Goal: Task Accomplishment & Management: Complete application form

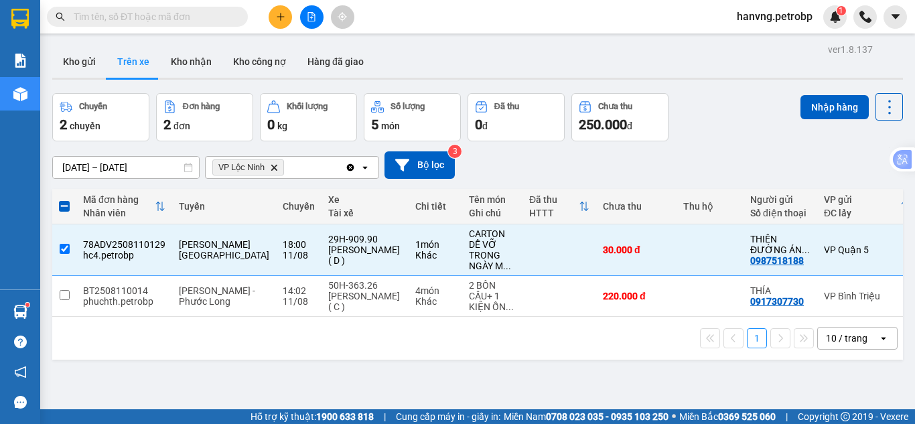
drag, startPoint x: 805, startPoint y: 106, endPoint x: 786, endPoint y: 119, distance: 23.2
click at [804, 111] on button "Nhập hàng" at bounding box center [835, 107] width 68 height 24
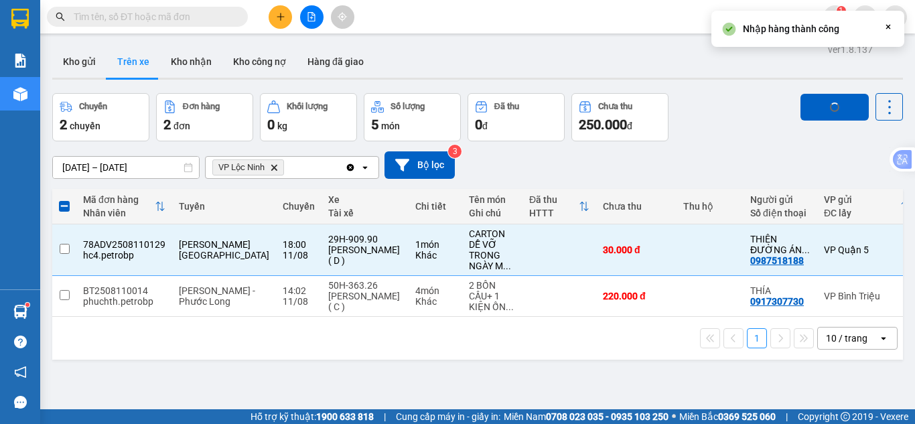
checkbox input "false"
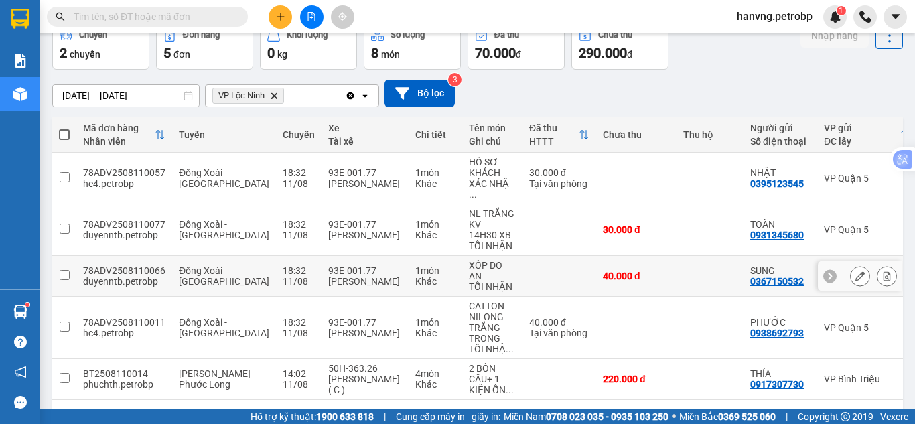
scroll to position [112, 0]
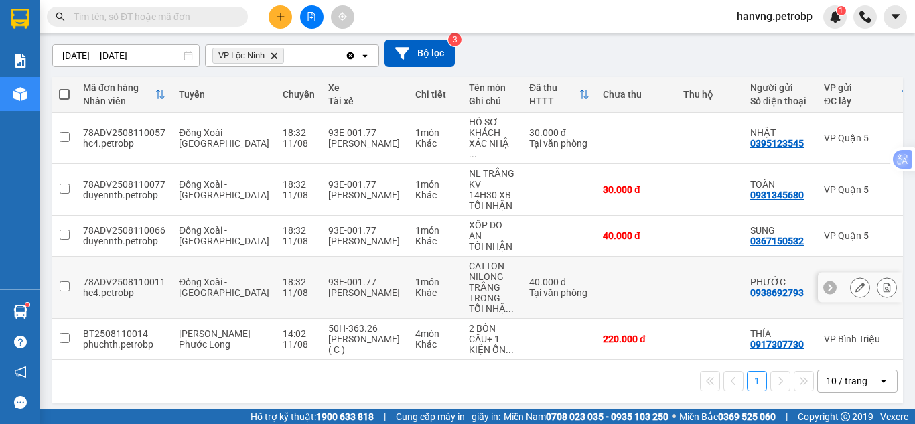
click at [358, 287] on div "[PERSON_NAME]" at bounding box center [365, 292] width 74 height 11
checkbox input "true"
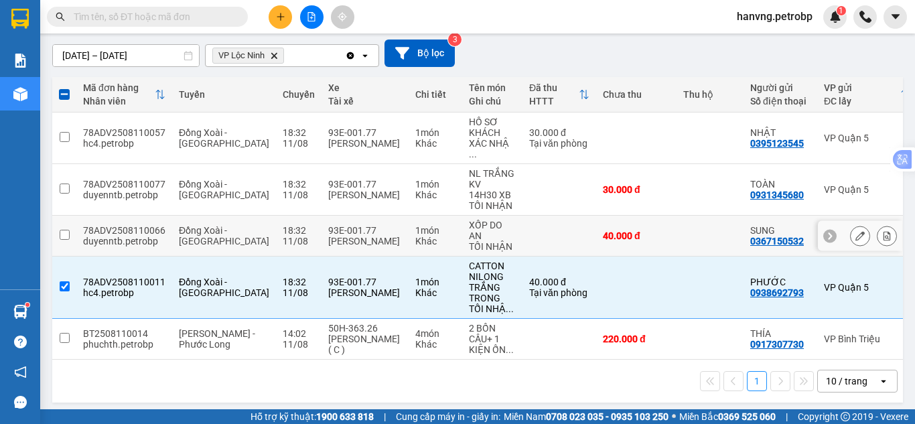
drag, startPoint x: 356, startPoint y: 228, endPoint x: 357, endPoint y: 206, distance: 21.5
click at [356, 236] on div "[PERSON_NAME]" at bounding box center [365, 241] width 74 height 11
checkbox input "true"
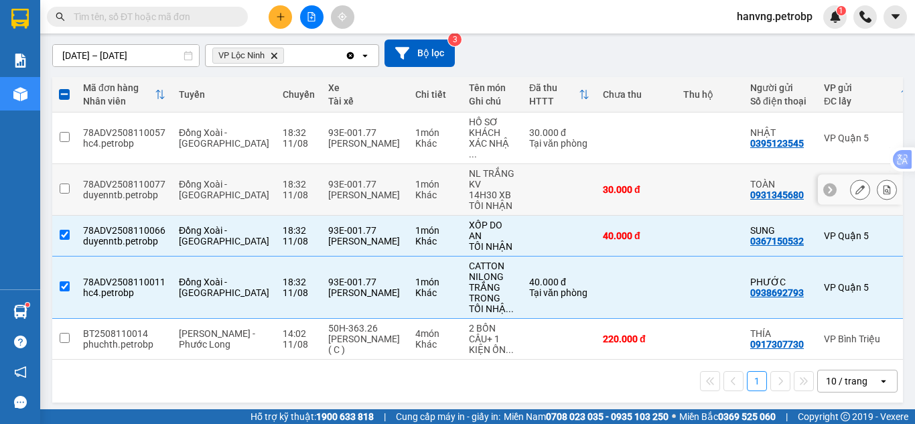
click at [350, 190] on div "[PERSON_NAME]" at bounding box center [365, 195] width 74 height 11
checkbox input "true"
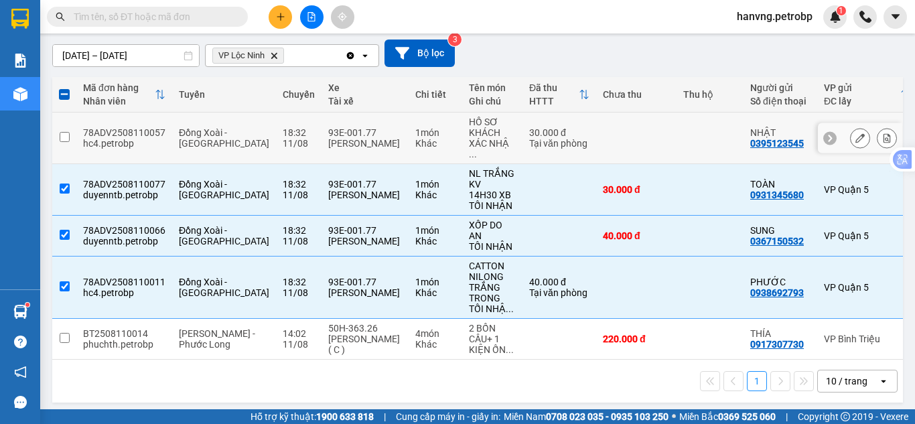
click at [346, 138] on div "[PERSON_NAME]" at bounding box center [365, 143] width 74 height 11
checkbox input "true"
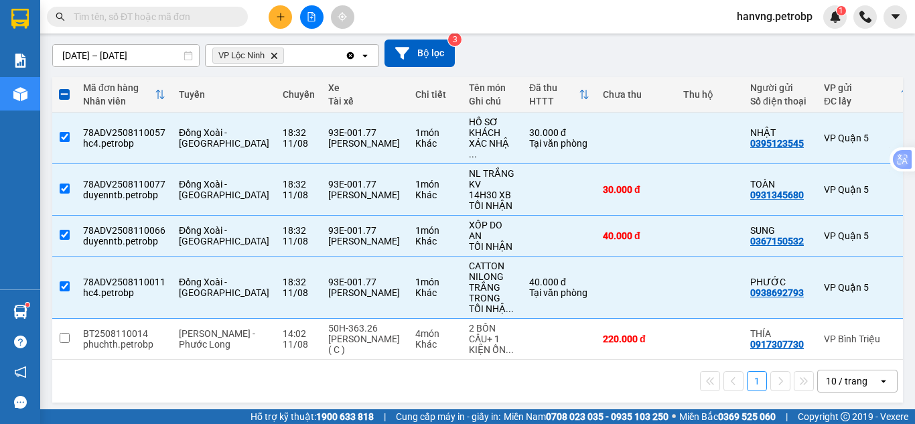
click at [415, 339] on div "Khác" at bounding box center [435, 344] width 40 height 11
checkbox input "true"
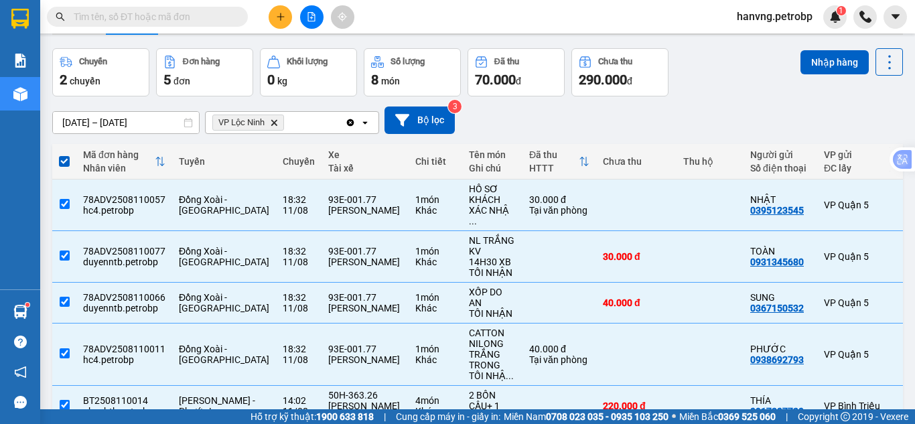
scroll to position [0, 0]
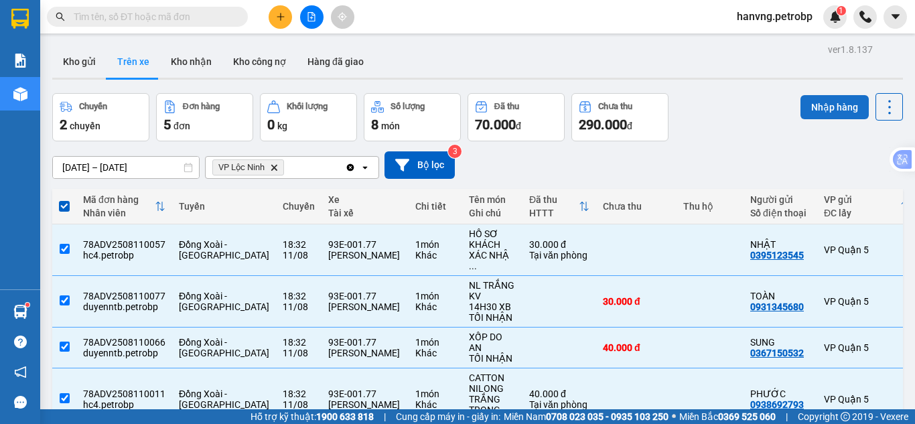
click at [814, 109] on button "Nhập hàng" at bounding box center [835, 107] width 68 height 24
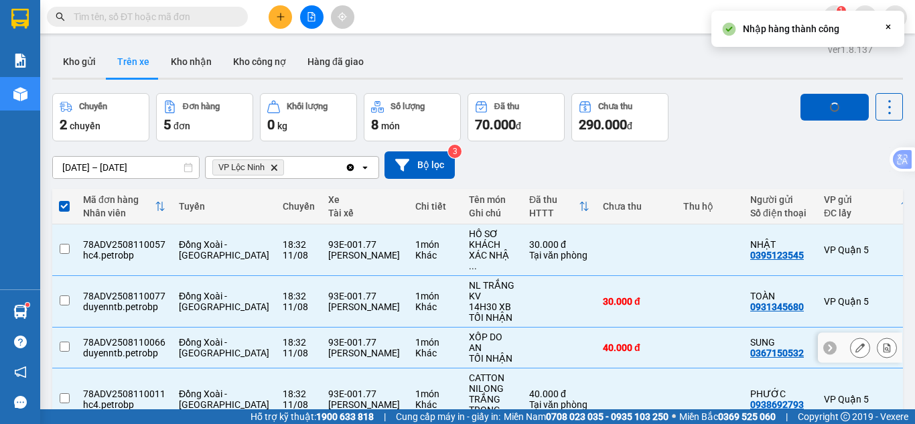
checkbox input "false"
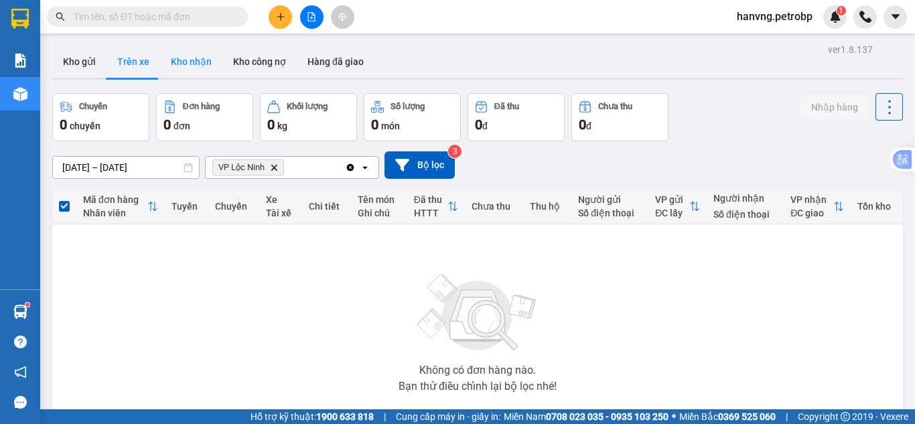
click at [182, 53] on button "Kho nhận" at bounding box center [191, 62] width 62 height 32
type input "[DATE] – [DATE]"
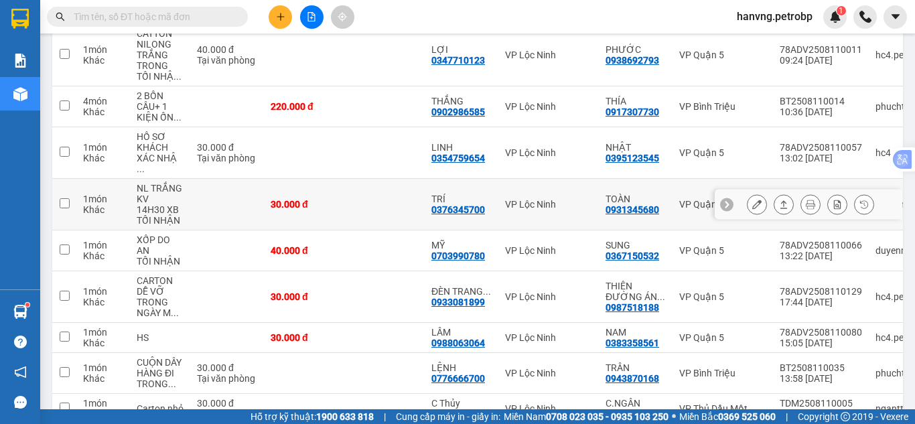
scroll to position [201, 0]
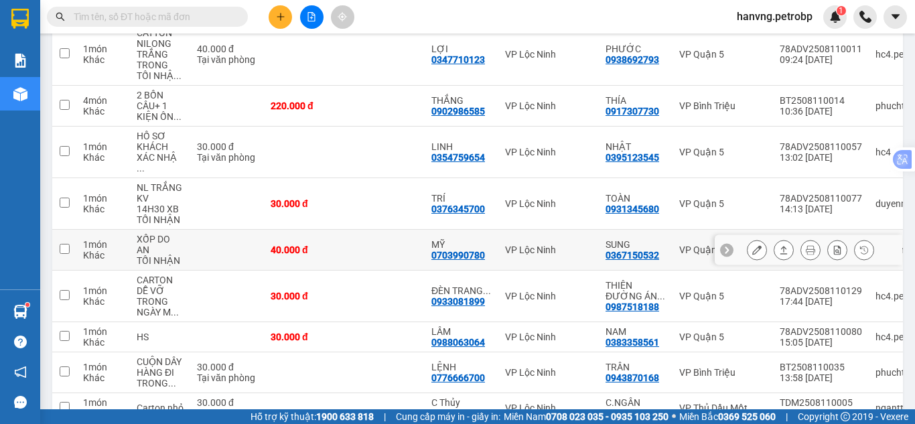
click at [197, 243] on td at bounding box center [227, 250] width 74 height 41
checkbox input "true"
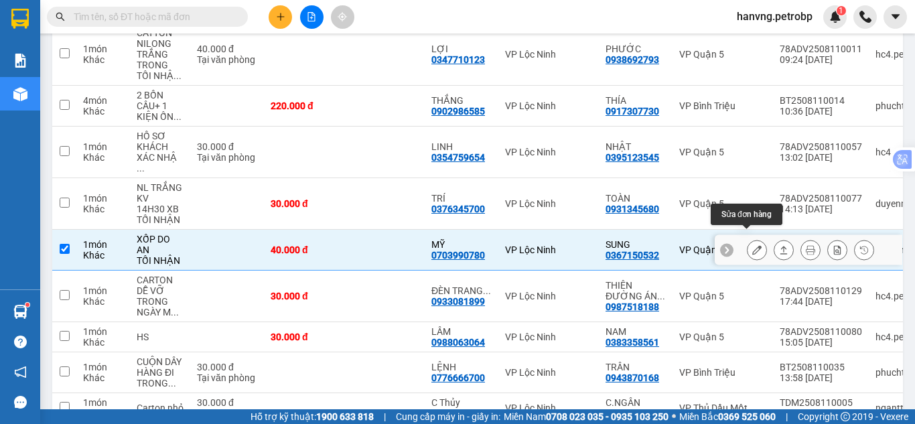
click at [748, 246] on button at bounding box center [757, 250] width 19 height 23
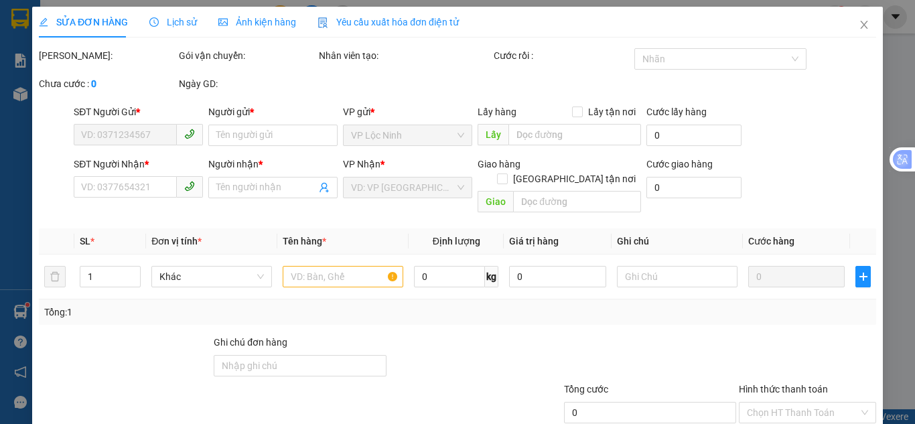
type input "0367150532"
type input "SUNG"
type input "0703990780"
type input "MỸ"
type input "40.000"
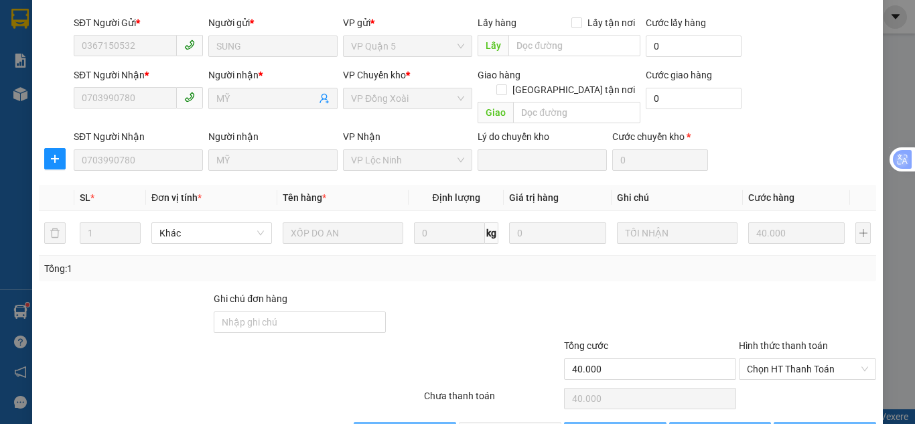
scroll to position [120, 0]
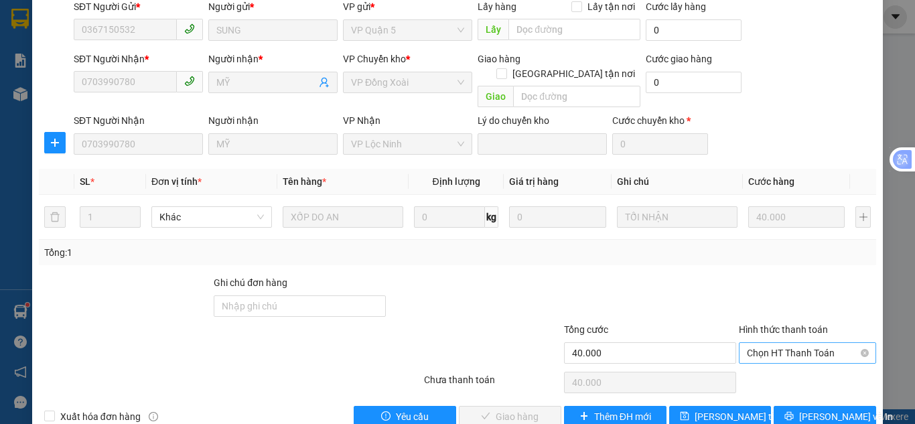
click at [795, 343] on span "Chọn HT Thanh Toán" at bounding box center [807, 353] width 121 height 20
drag, startPoint x: 781, startPoint y: 350, endPoint x: 765, endPoint y: 350, distance: 16.1
click at [780, 350] on div "Tại văn phòng" at bounding box center [800, 350] width 120 height 15
type input "0"
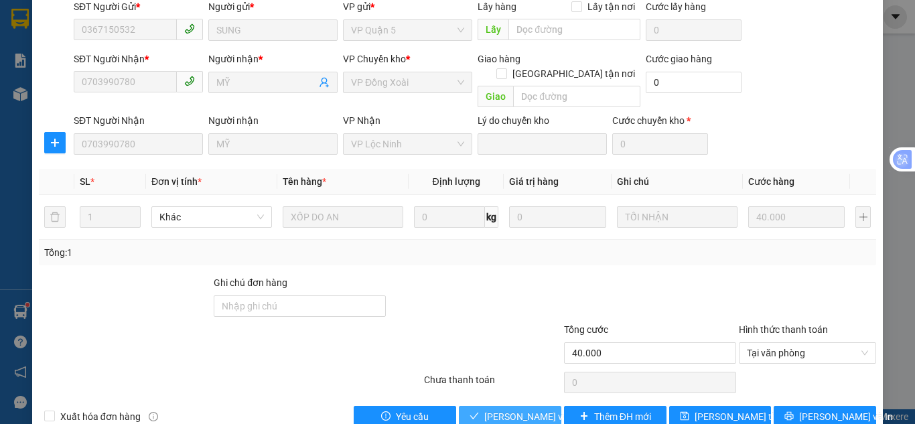
click at [503, 409] on span "[PERSON_NAME] và Giao hàng" at bounding box center [548, 416] width 129 height 15
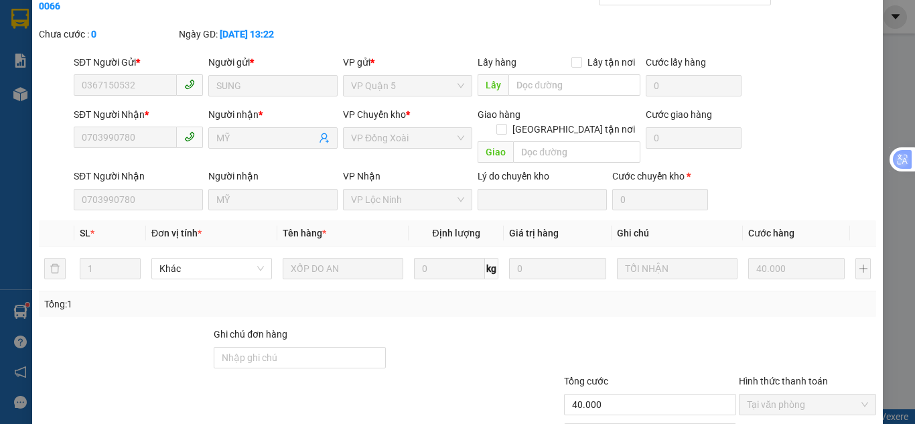
scroll to position [0, 0]
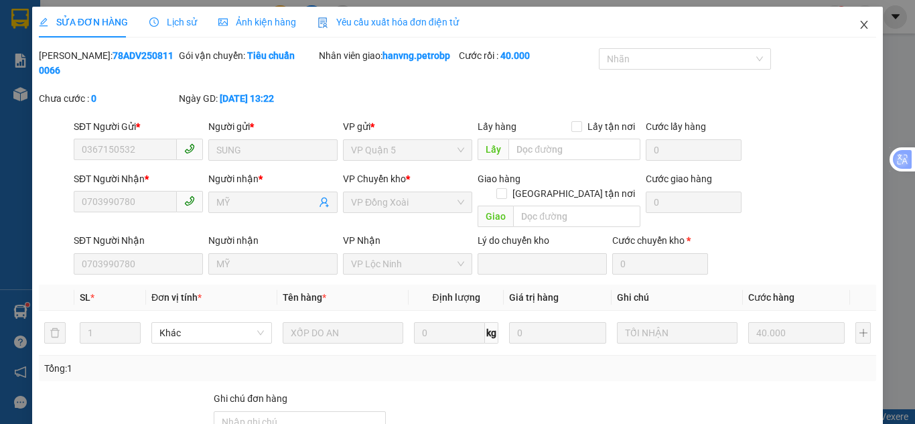
click at [859, 21] on icon "close" at bounding box center [864, 24] width 11 height 11
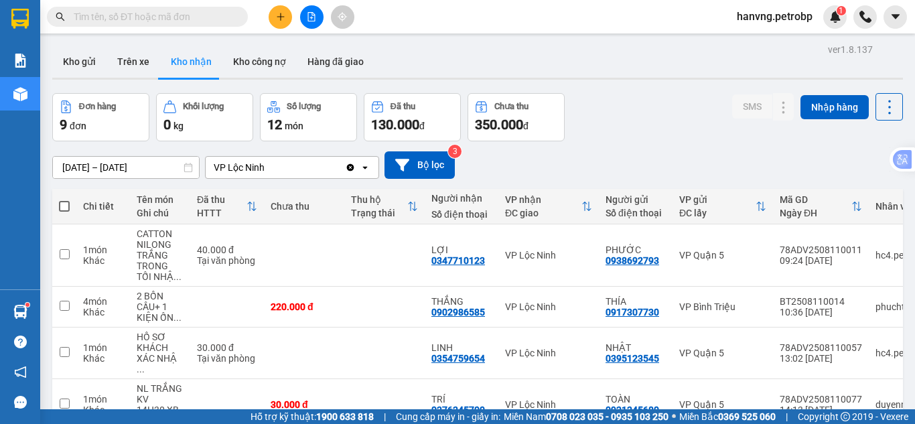
drag, startPoint x: 142, startPoint y: 67, endPoint x: 161, endPoint y: 88, distance: 28.5
click at [142, 68] on button "Trên xe" at bounding box center [134, 62] width 54 height 32
type input "[DATE] – [DATE]"
